Goal: Task Accomplishment & Management: Manage account settings

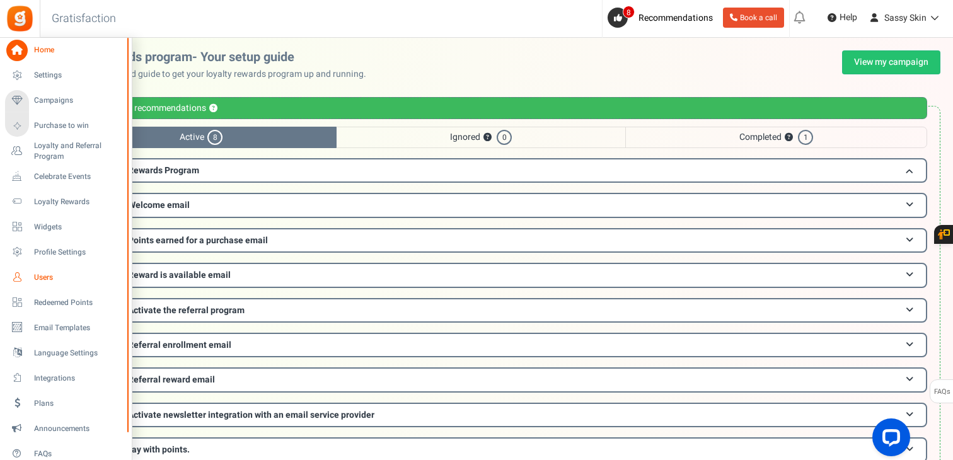
click at [44, 281] on span "Users" at bounding box center [78, 277] width 88 height 11
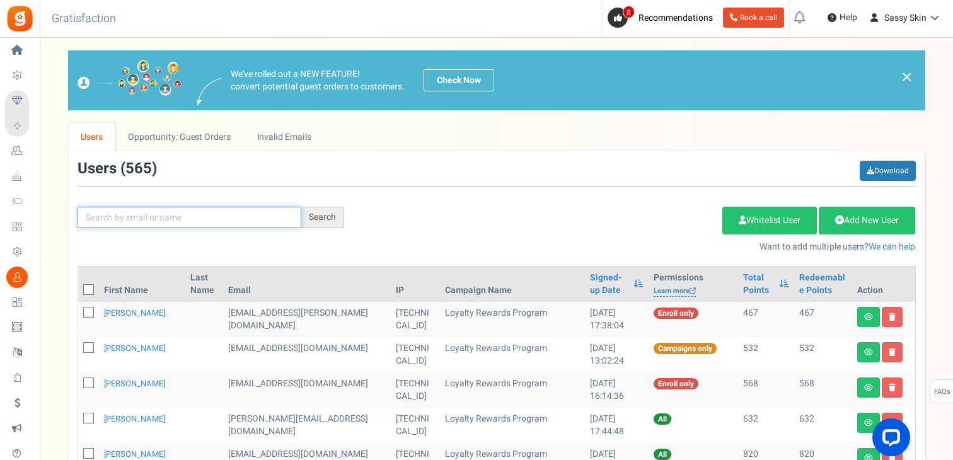
click at [158, 219] on input "text" at bounding box center [190, 217] width 224 height 21
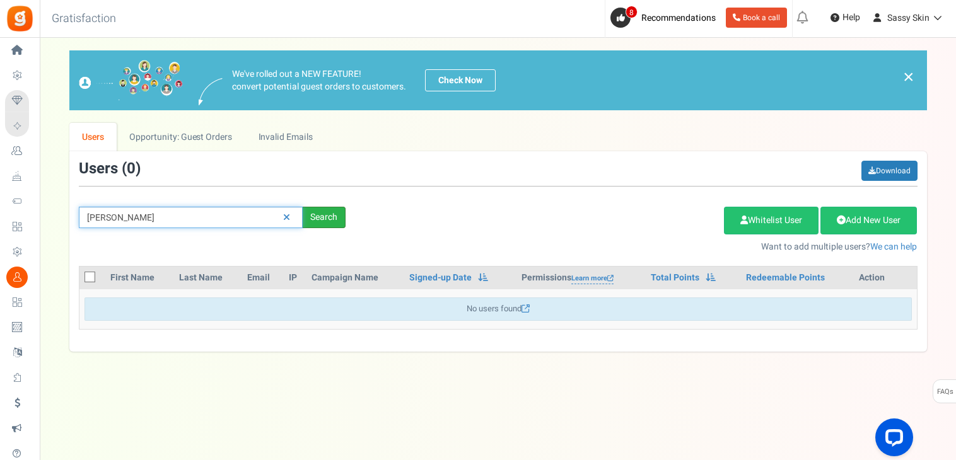
type input "[PERSON_NAME]"
click at [315, 219] on div "Search" at bounding box center [324, 217] width 43 height 21
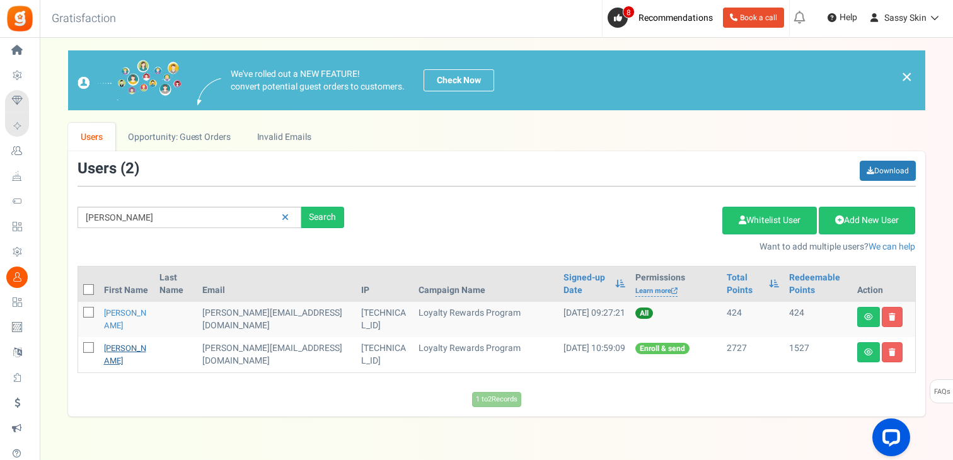
click at [125, 361] on link "[PERSON_NAME]" at bounding box center [125, 354] width 42 height 25
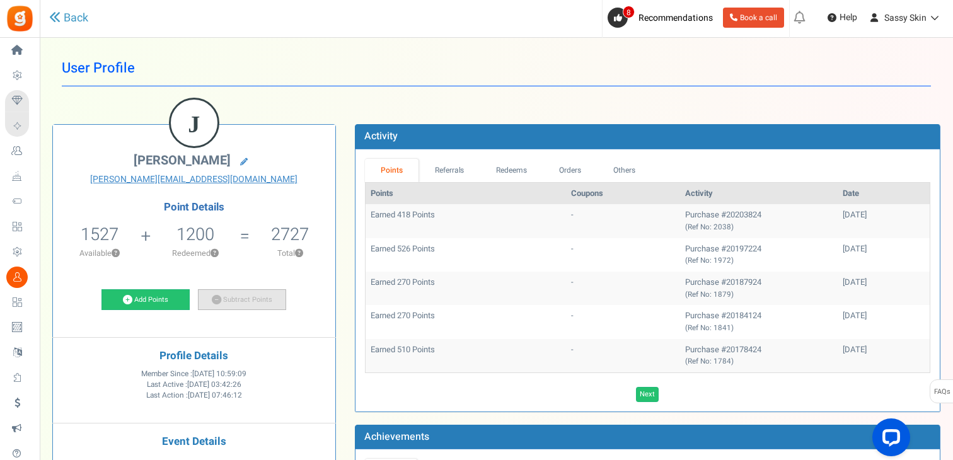
click at [253, 298] on link "Subtract Points" at bounding box center [242, 299] width 88 height 21
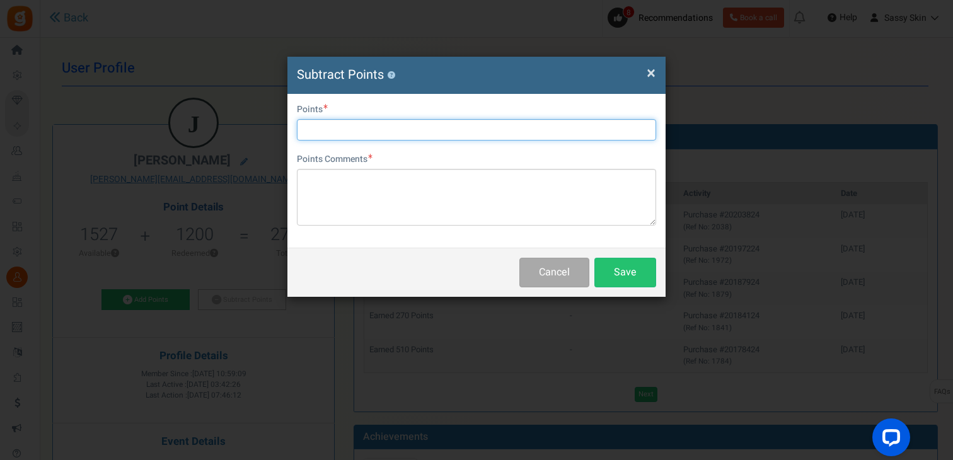
click at [318, 131] on input "text" at bounding box center [476, 129] width 359 height 21
type input "1500"
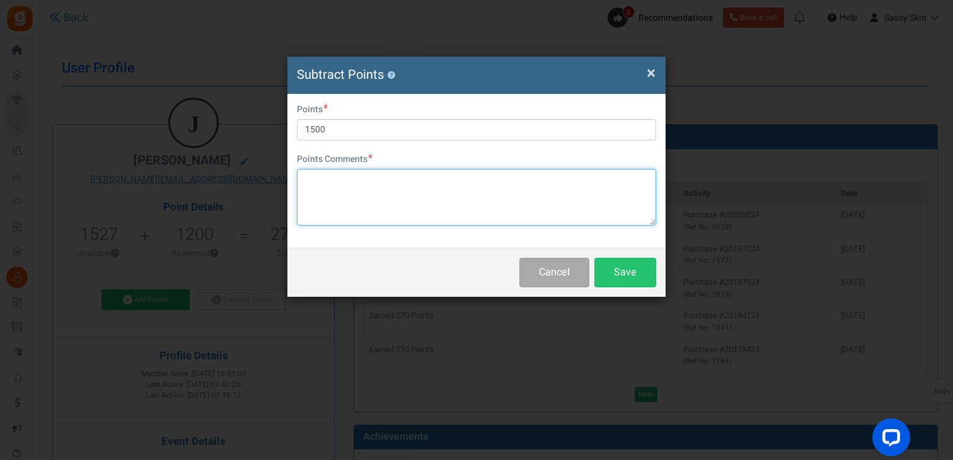
click at [305, 179] on textarea at bounding box center [476, 197] width 359 height 57
click at [326, 178] on textarea "1500 oints for $15 off" at bounding box center [476, 197] width 359 height 57
click at [403, 181] on textarea "1500 points for $15 off" at bounding box center [476, 197] width 359 height 57
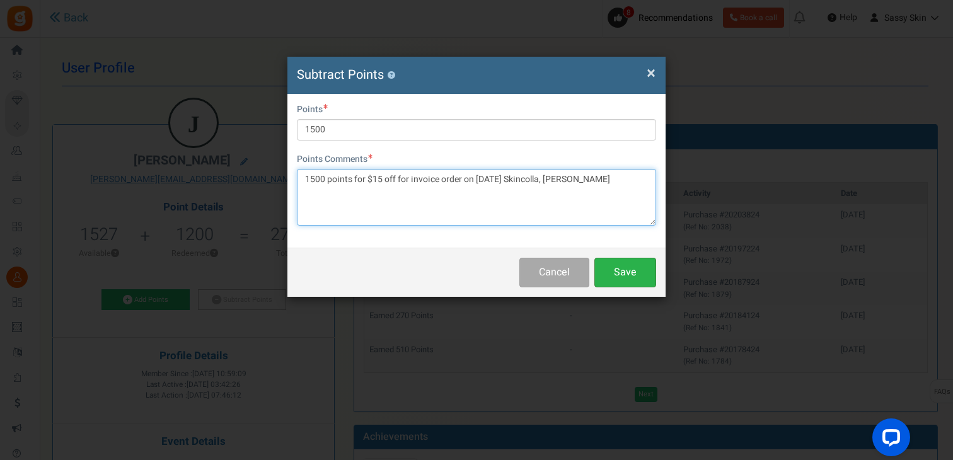
type textarea "1500 points for $15 off for invoice order on [DATE] Skincolla, [PERSON_NAME]"
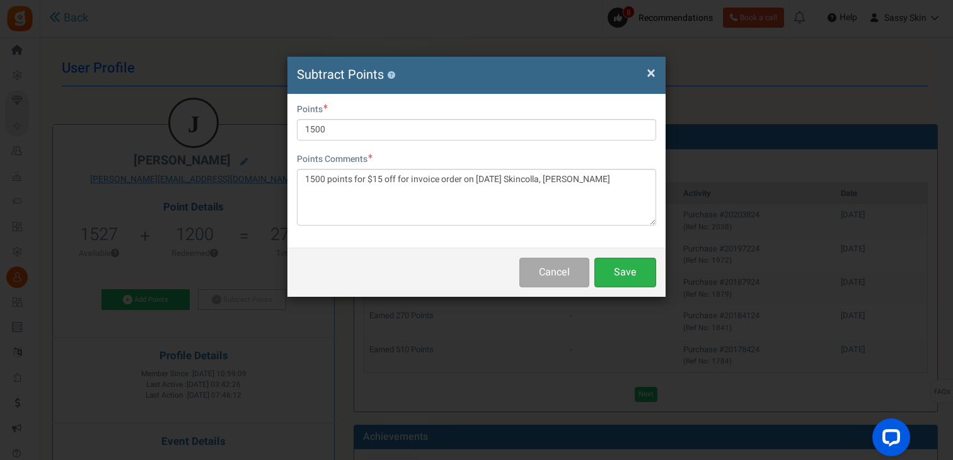
click at [635, 270] on button "Save" at bounding box center [625, 273] width 62 height 30
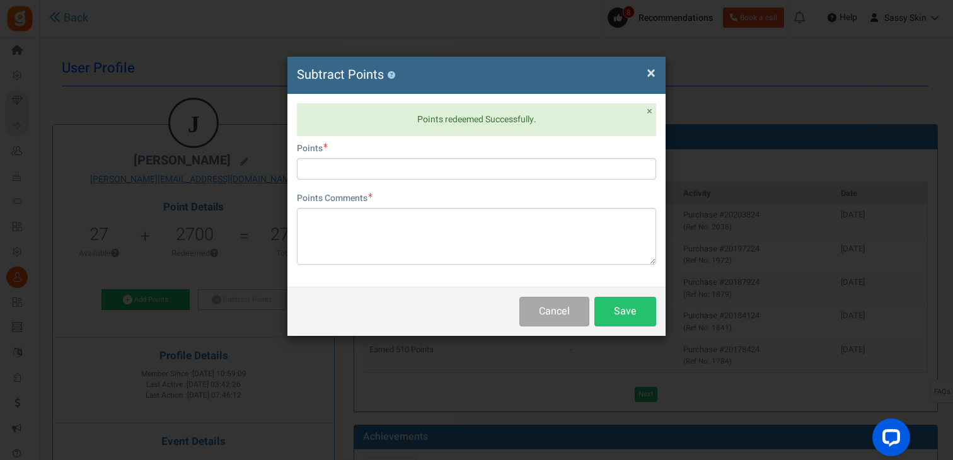
click at [652, 73] on span "×" at bounding box center [651, 73] width 9 height 24
